Goal: Information Seeking & Learning: Find contact information

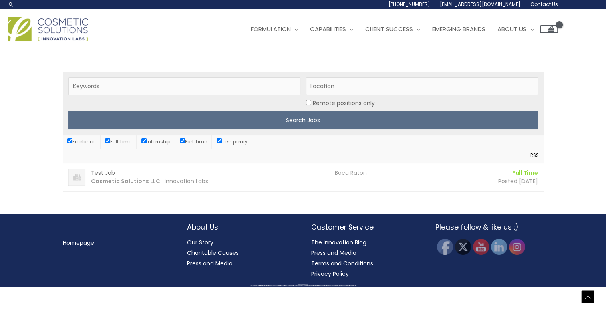
scroll to position [157, 0]
click at [498, 185] on time "Posted [DATE]" at bounding box center [518, 181] width 40 height 8
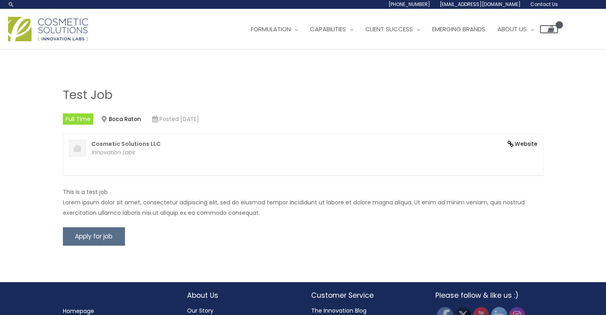
click at [0, 0] on span "[EMAIL_ADDRESS][DOMAIN_NAME]" at bounding box center [0, 0] width 0 height 0
click at [112, 49] on header "Search... 1.888.883.0540 info@naturalskincare.com Contact Us Main Menu Formulat…" at bounding box center [303, 24] width 606 height 49
click at [50, 41] on img at bounding box center [48, 29] width 80 height 24
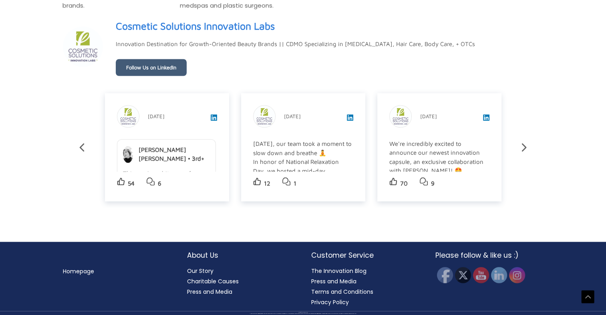
scroll to position [1582, 0]
click at [166, 66] on link "Follow Us on LinkedIn" at bounding box center [151, 67] width 71 height 17
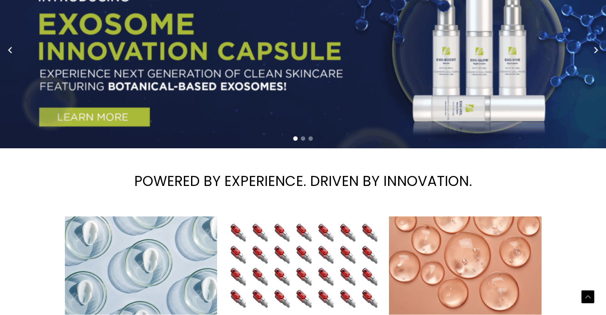
scroll to position [0, 0]
